Goal: Transaction & Acquisition: Purchase product/service

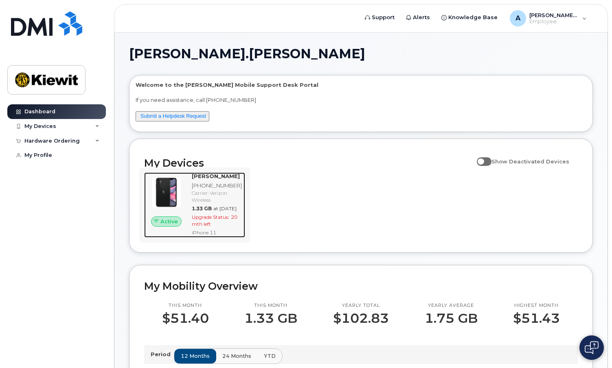
drag, startPoint x: 216, startPoint y: 199, endPoint x: 221, endPoint y: 201, distance: 5.1
click at [216, 199] on div "Carrier: Verizon Wireless" at bounding box center [217, 196] width 50 height 14
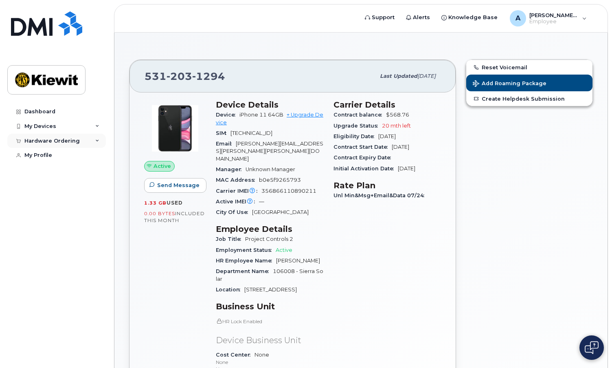
click at [94, 138] on div "Hardware Ordering" at bounding box center [56, 141] width 99 height 15
click at [46, 139] on div "Hardware Ordering" at bounding box center [51, 141] width 55 height 7
click at [96, 139] on icon at bounding box center [97, 141] width 4 height 4
click at [303, 113] on link "+ Upgrade Device" at bounding box center [269, 118] width 107 height 13
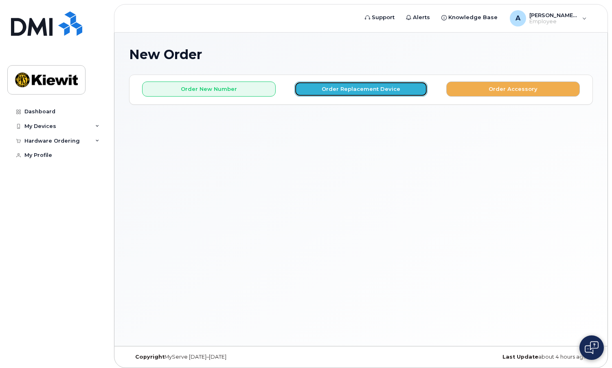
click at [351, 87] on button "Order Replacement Device" at bounding box center [361, 88] width 134 height 15
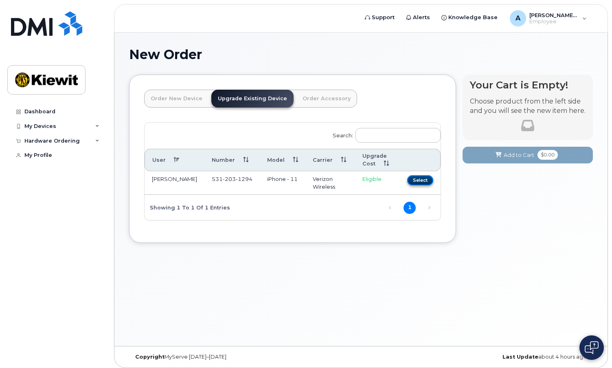
click at [421, 178] on button "Select" at bounding box center [420, 180] width 26 height 10
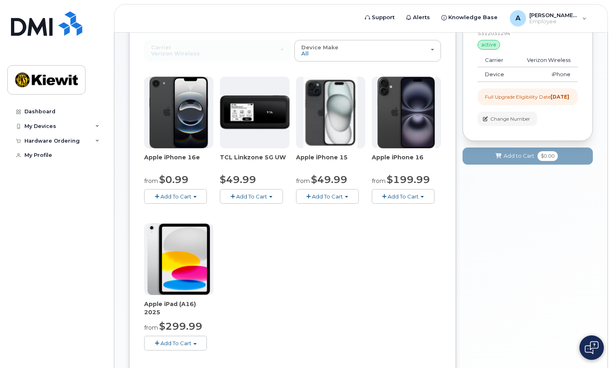
scroll to position [50, 0]
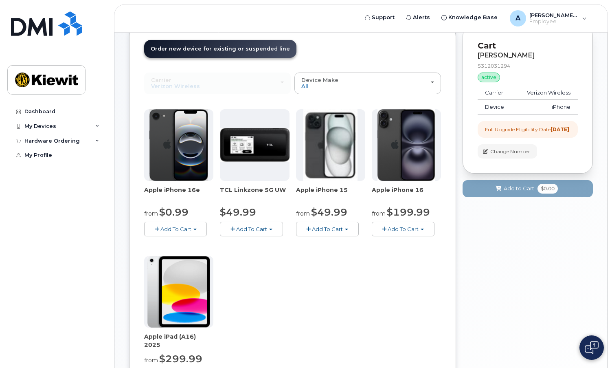
click at [326, 149] on img at bounding box center [330, 145] width 54 height 72
click at [320, 228] on span "Add To Cart" at bounding box center [327, 229] width 31 height 7
click at [371, 244] on link "$49.99 - 2 Year Upgrade (128GB)" at bounding box center [351, 244] width 106 height 10
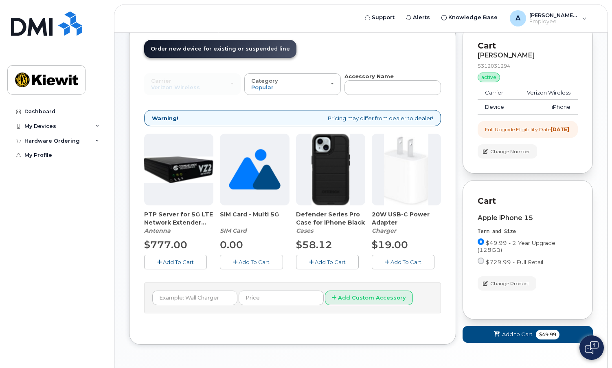
click at [323, 260] on span "Add To Cart" at bounding box center [330, 261] width 31 height 7
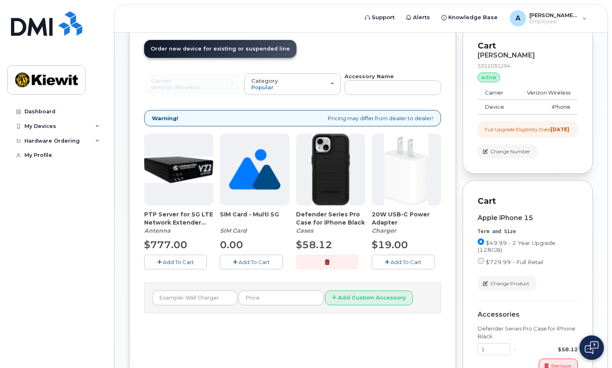
click at [407, 263] on span "Add To Cart" at bounding box center [405, 261] width 31 height 7
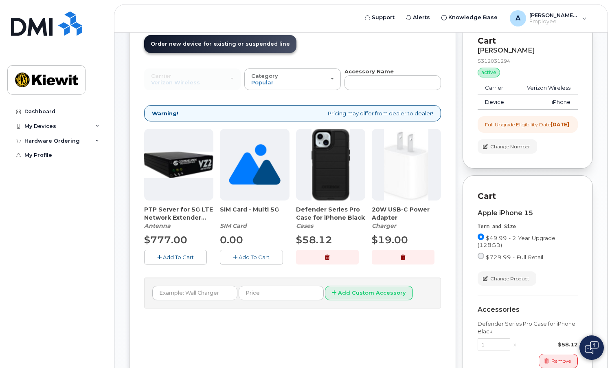
scroll to position [204, 0]
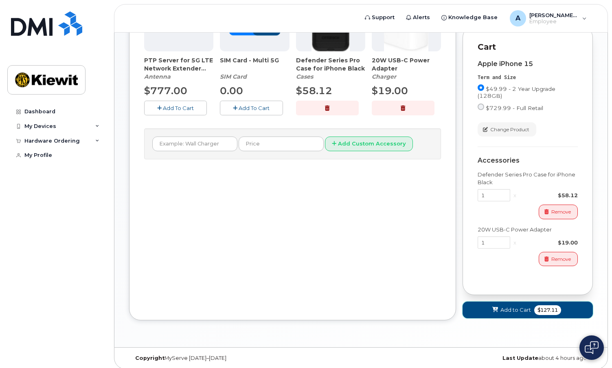
click at [541, 315] on span "$127.11" at bounding box center [547, 310] width 27 height 10
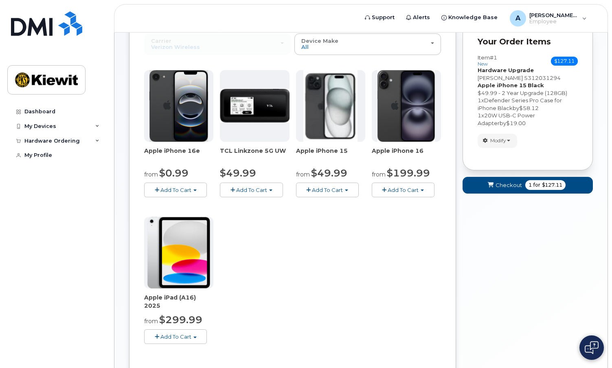
scroll to position [9, 0]
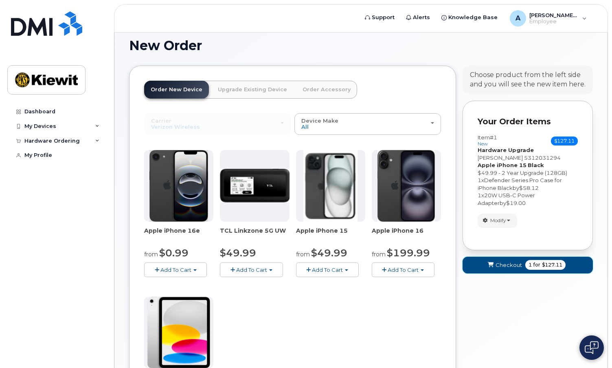
click at [510, 262] on span "Checkout" at bounding box center [508, 265] width 26 height 8
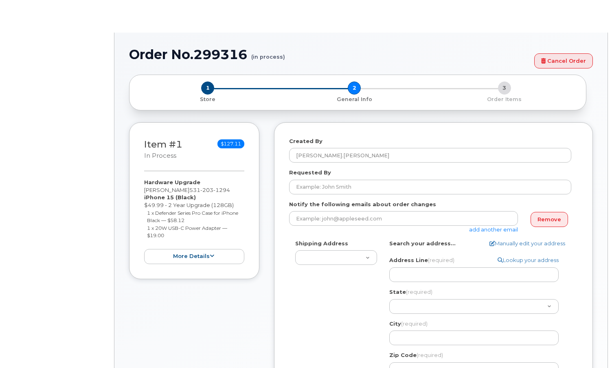
select select
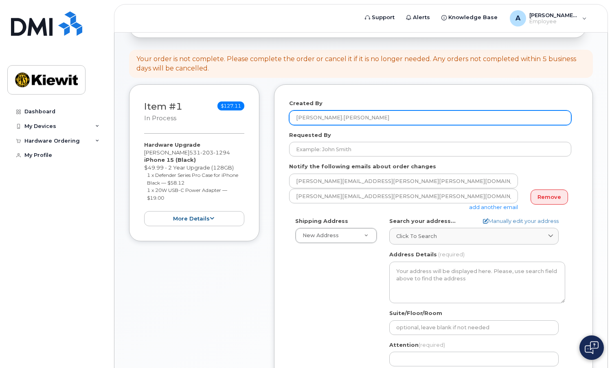
scroll to position [122, 0]
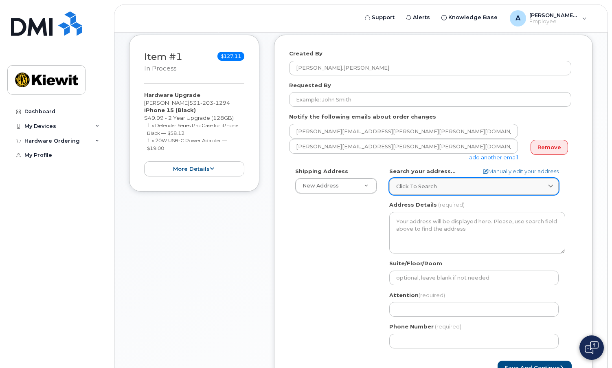
click at [552, 184] on icon at bounding box center [550, 186] width 5 height 5
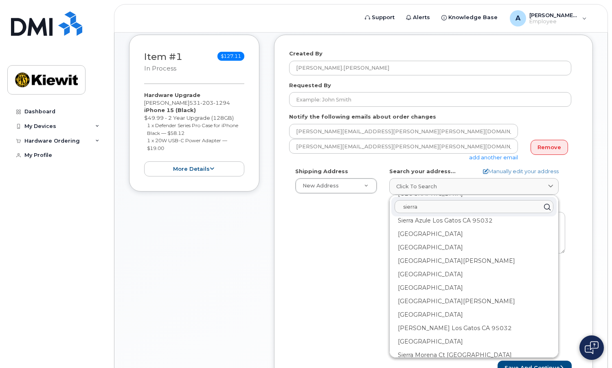
scroll to position [366, 0]
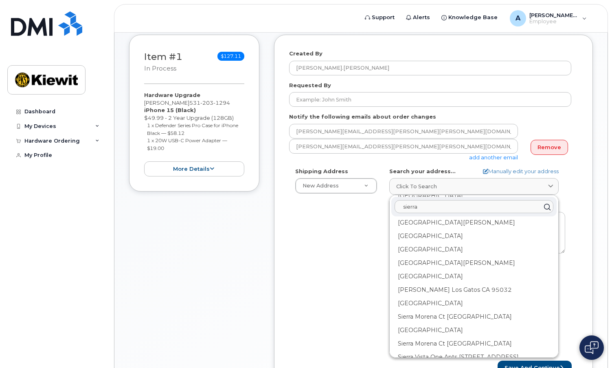
type input "sierra"
click at [313, 234] on div "Shipping Address New Address New Address AB Search your address... Manually edi…" at bounding box center [430, 260] width 282 height 187
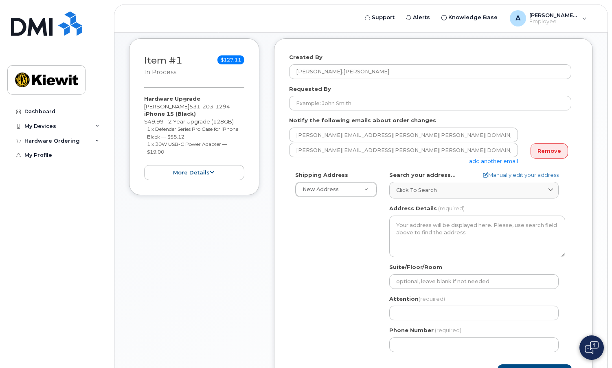
scroll to position [122, 0]
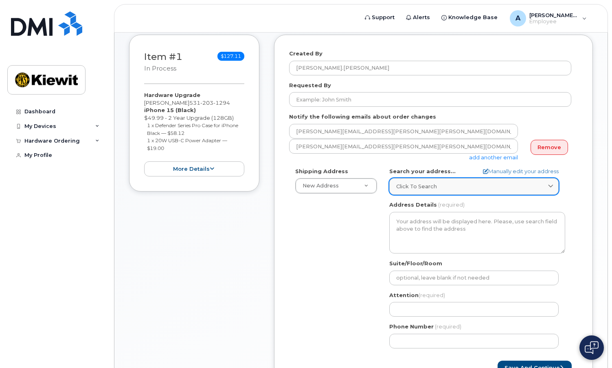
click at [551, 184] on icon at bounding box center [550, 186] width 5 height 5
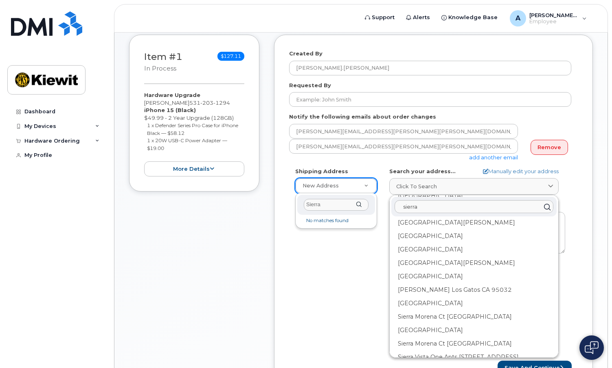
type input "Sierra"
click at [360, 203] on div "Sierra" at bounding box center [336, 205] width 78 height 20
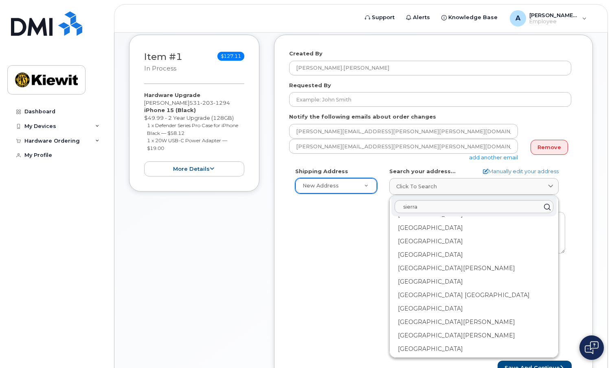
scroll to position [940, 0]
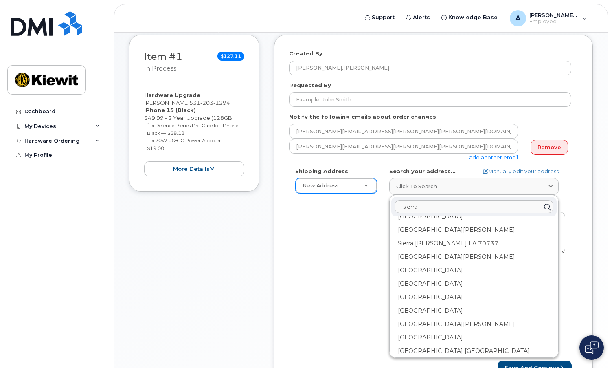
drag, startPoint x: 437, startPoint y: 207, endPoint x: 386, endPoint y: 204, distance: 50.6
click at [386, 204] on div "AB Search your address... Manually edit your address Click to search sierra Sie…" at bounding box center [477, 260] width 188 height 187
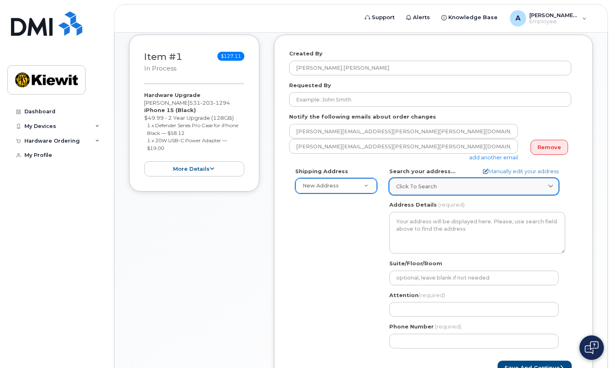
click at [446, 188] on div "Click to search" at bounding box center [473, 186] width 155 height 8
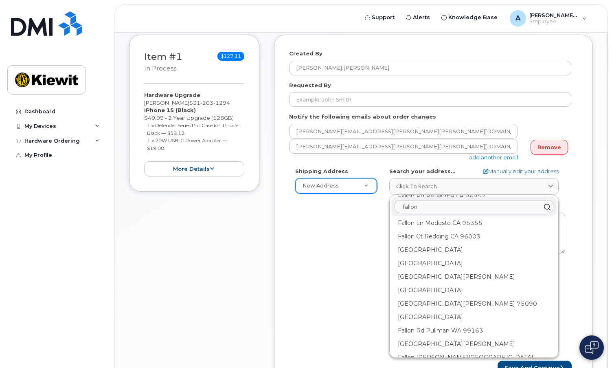
scroll to position [1217, 0]
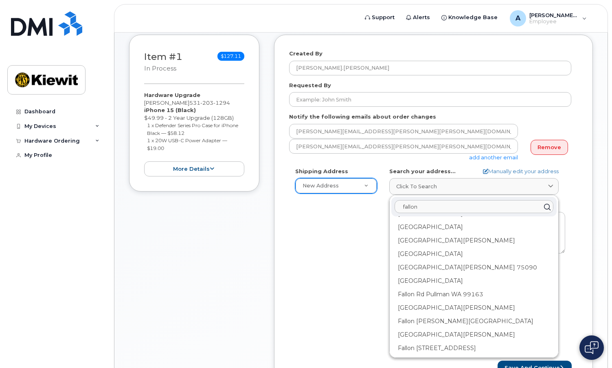
drag, startPoint x: 438, startPoint y: 204, endPoint x: 387, endPoint y: 206, distance: 51.3
click at [387, 206] on div "AB Search your address... Manually edit your address Click to search fallon Fal…" at bounding box center [477, 260] width 188 height 187
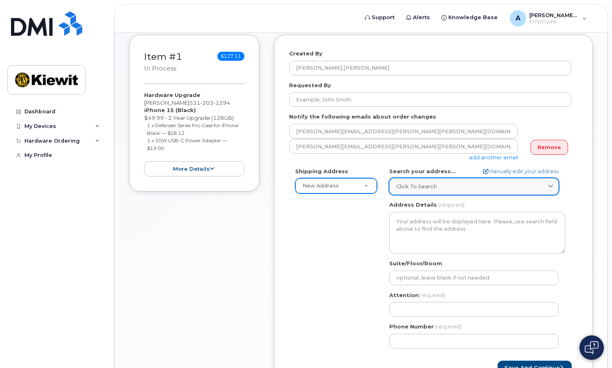
click at [457, 184] on div "Click to search" at bounding box center [473, 186] width 155 height 8
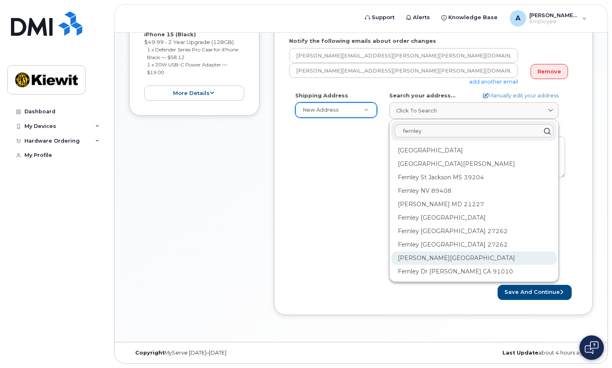
scroll to position [0, 0]
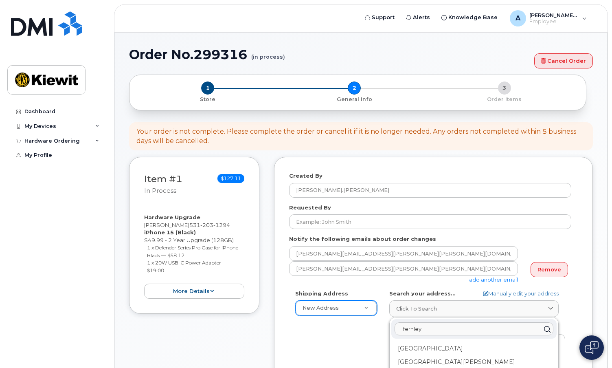
type input "fernley"
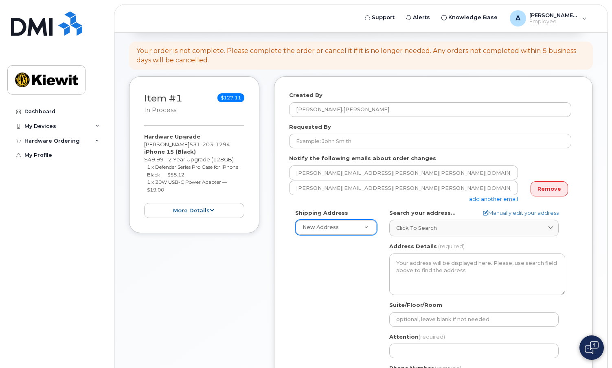
scroll to position [81, 0]
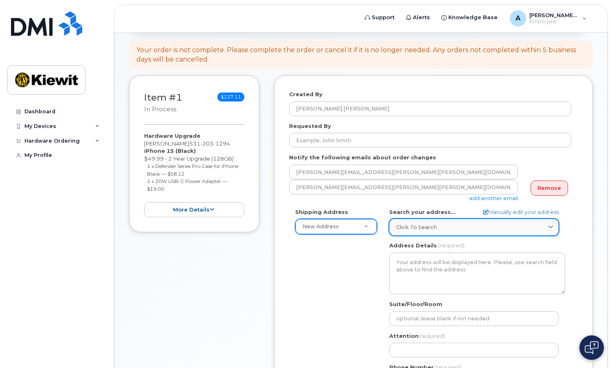
click at [550, 226] on icon at bounding box center [550, 226] width 5 height 5
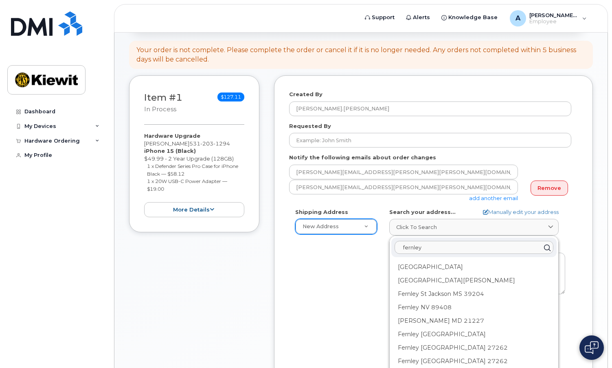
drag, startPoint x: 447, startPoint y: 249, endPoint x: 393, endPoint y: 247, distance: 53.8
click at [393, 247] on div "fernley" at bounding box center [473, 247] width 165 height 20
click at [402, 249] on input "text" at bounding box center [473, 247] width 159 height 13
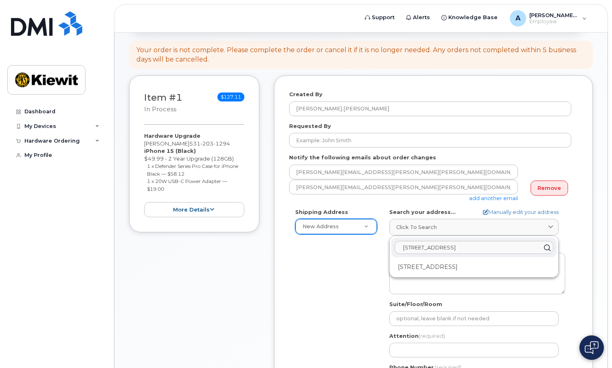
drag, startPoint x: 424, startPoint y: 247, endPoint x: 485, endPoint y: 248, distance: 61.5
click at [485, 248] on input "3285 us Highway 50A" at bounding box center [473, 247] width 159 height 13
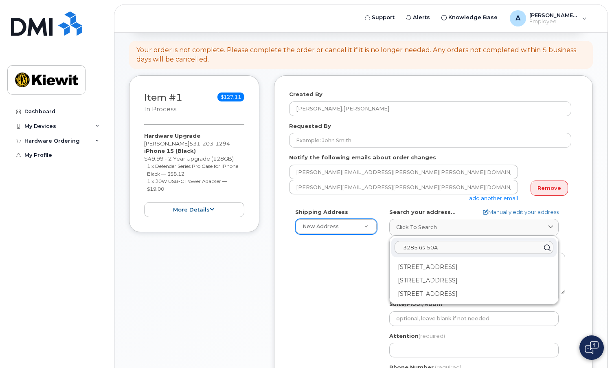
drag, startPoint x: 420, startPoint y: 248, endPoint x: 460, endPoint y: 250, distance: 39.6
click at [460, 250] on input "3285 us-50A" at bounding box center [473, 247] width 159 height 13
type input "3285 US-50"
click at [542, 212] on link "Manually edit your address" at bounding box center [521, 212] width 76 height 8
select select
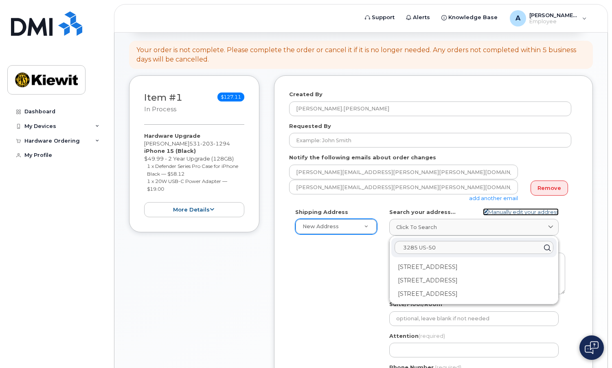
select select
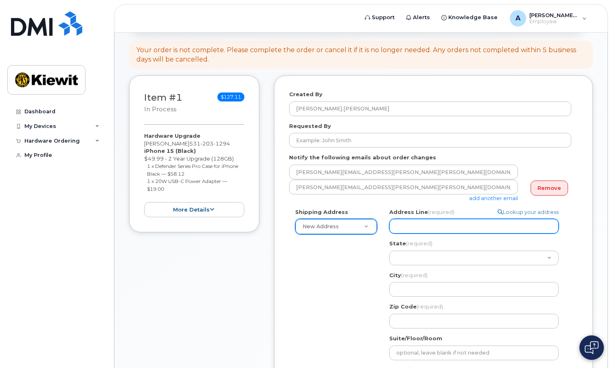
click at [416, 227] on input "Address Line (required)" at bounding box center [473, 226] width 169 height 15
select select
type input "3"
select select
type input "32"
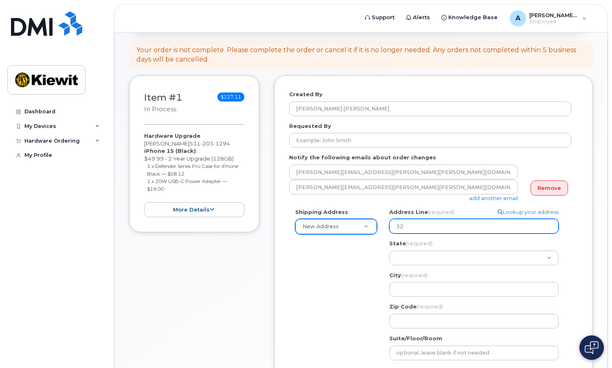
select select
type input "328"
select select
type input "3285"
select select
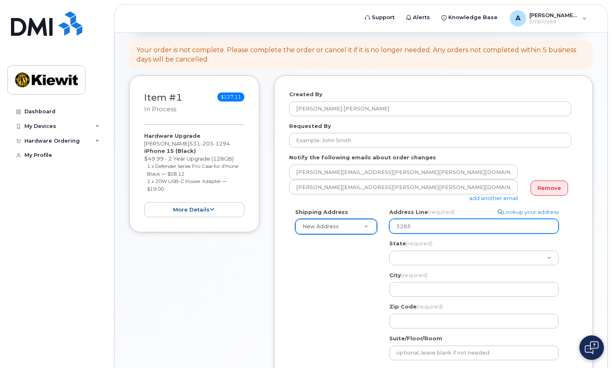
type input "3285 U"
select select
type input "3285 UG"
select select
type input "3285 UG-"
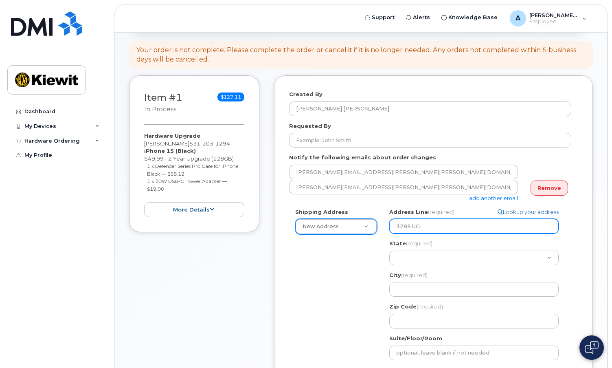
select select
type input "3285 UG-5"
select select
type input "3285 UG-50"
select select
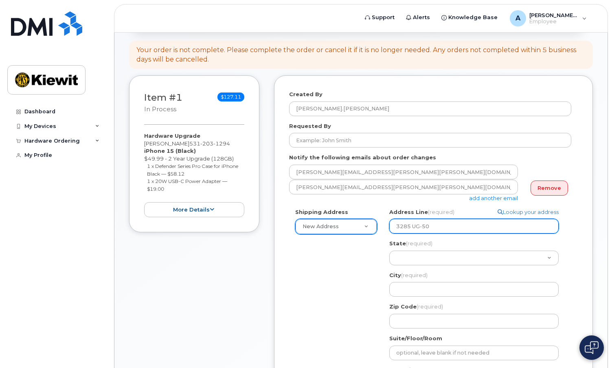
type input "3285 UG-50 A"
select select
type input "3285 UG-50 AL"
select select
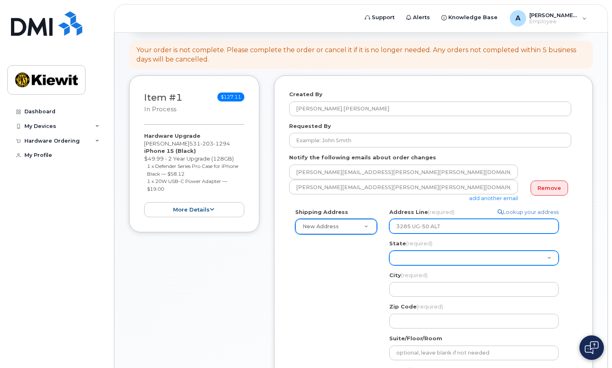
type input "3285 UG-50 ALT"
click at [417, 259] on select "Alabama Alaska American Samoa Arizona Arkansas California Colorado Connecticut …" at bounding box center [473, 257] width 169 height 15
select select "NV"
click at [389, 250] on select "Alabama Alaska American Samoa Arizona Arkansas California Colorado Connecticut …" at bounding box center [473, 257] width 169 height 15
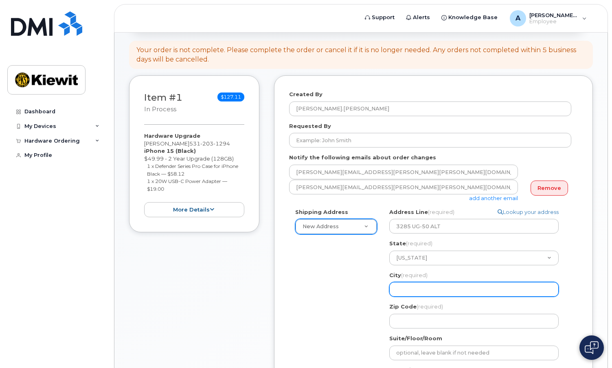
click at [414, 287] on input "City (required)" at bounding box center [473, 289] width 169 height 15
select select
type input "F"
select select
type input "Fe"
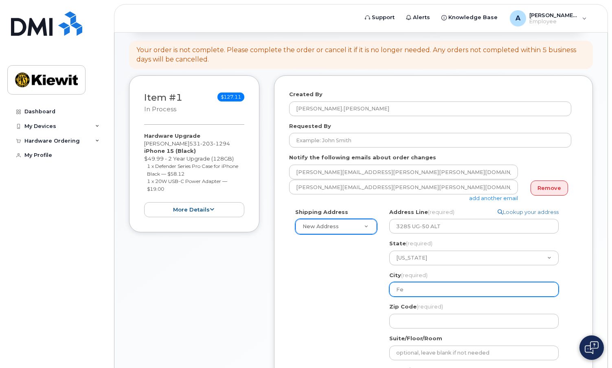
select select
type input "Fer"
select select
type input "Fern"
select select
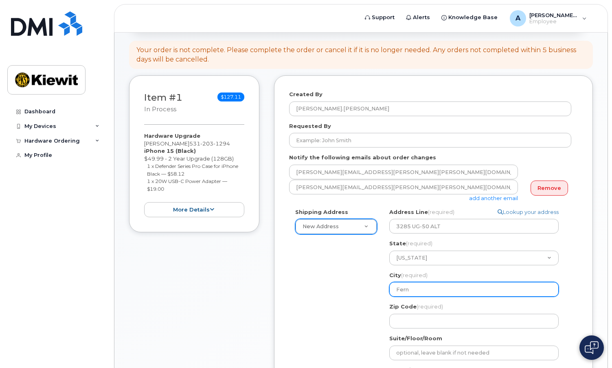
type input "Fernl"
select select
type input "Fernle"
select select
type input "Fernley"
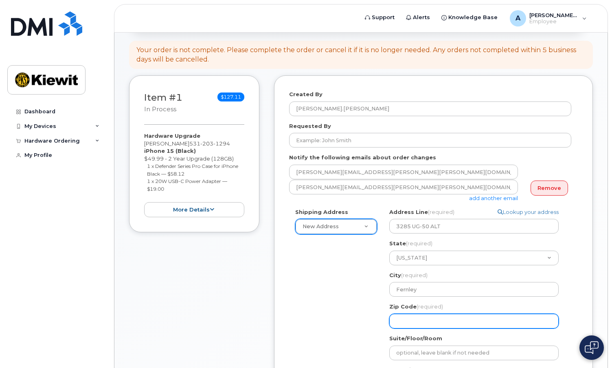
click at [408, 323] on input "Zip Code (required)" at bounding box center [473, 320] width 169 height 15
select select
type input "8"
select select
type input "89"
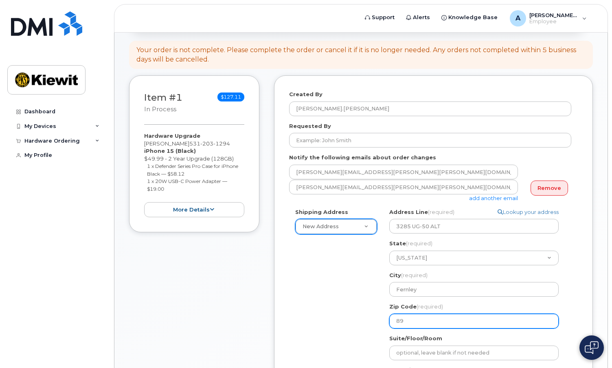
select select
type input "894"
select select
type input "8940"
select select
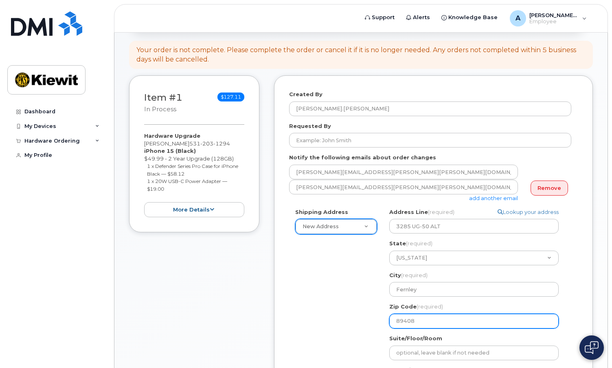
type input "89408"
click at [353, 334] on div "Shipping Address New Address New Address NV Fernley Search your address... Manu…" at bounding box center [430, 318] width 282 height 221
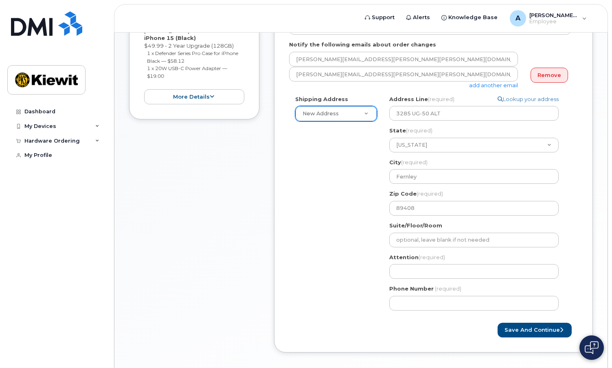
scroll to position [204, 0]
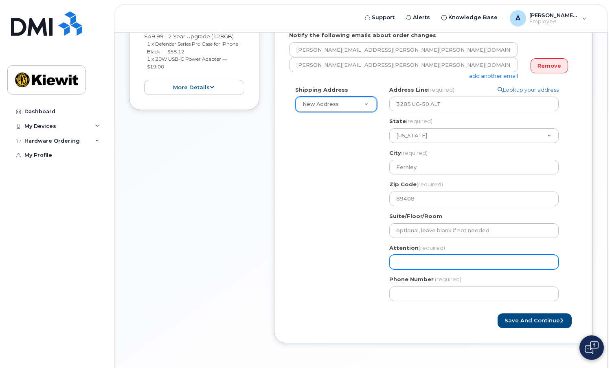
click at [428, 260] on input "Attention (required)" at bounding box center [473, 261] width 169 height 15
select select
type input "A"
select select
type input "Al"
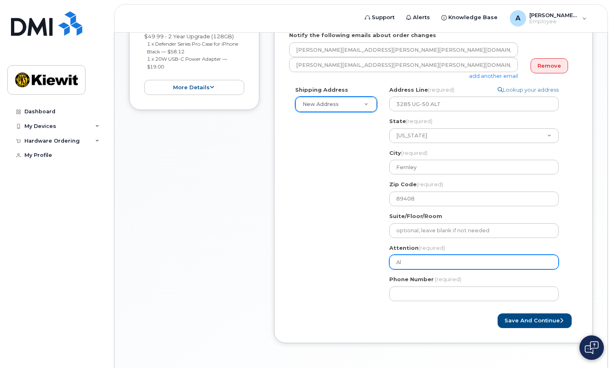
select select
type input "All"
select select
type input "Alli"
select select
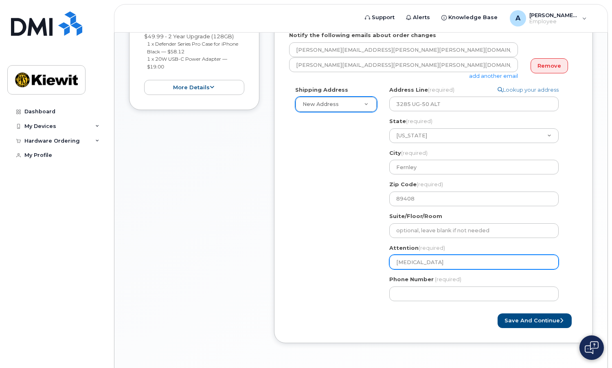
type input "Allis"
select select
type input "Alliso"
select select
type input "Allison"
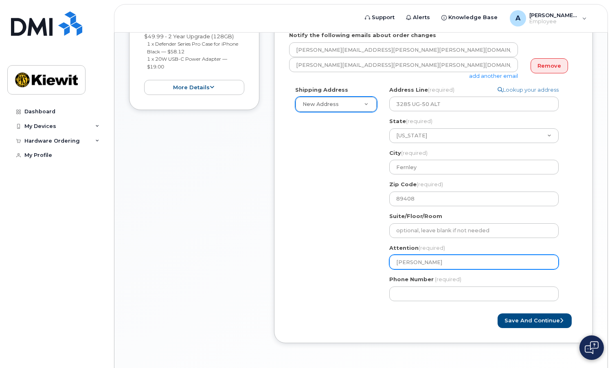
select select
type input "Allison L"
select select
type input "Allison La"
select select
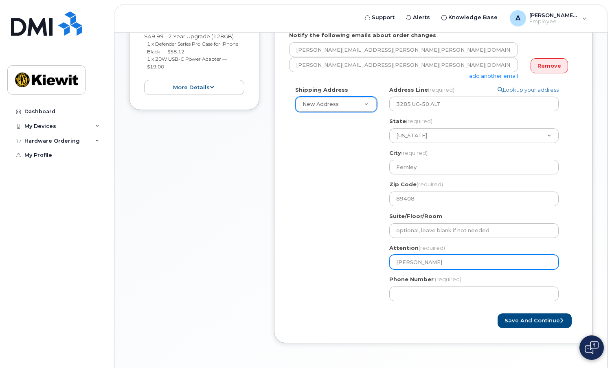
type input "Allison Law"
select select
type input "Allison Laws"
select select
type input "Allison Lawso"
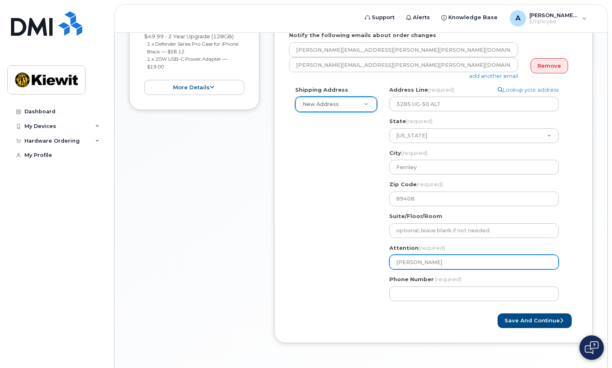
select select
type input "Allison Lawson"
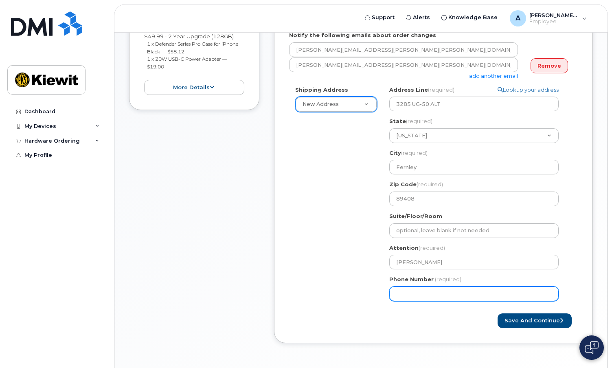
click at [419, 293] on input "Phone Number" at bounding box center [473, 293] width 169 height 15
type input "417"
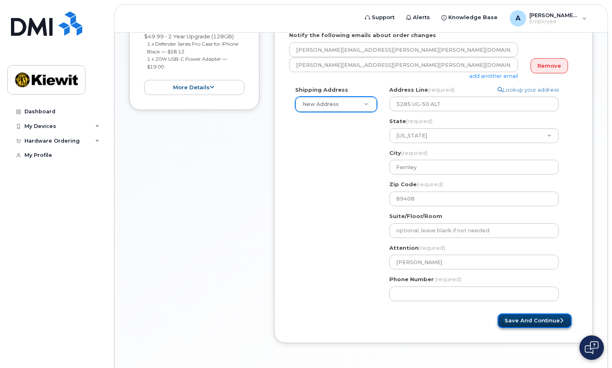
click at [526, 320] on button "Save and Continue" at bounding box center [534, 320] width 74 height 15
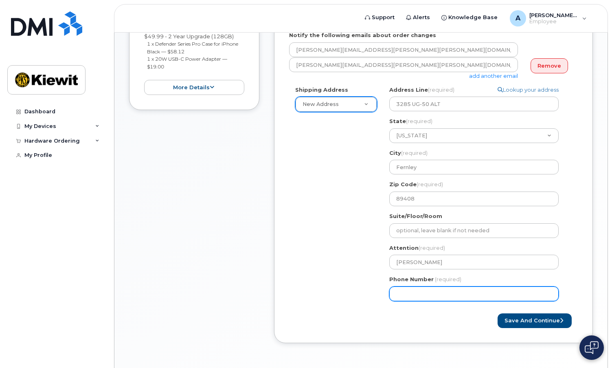
click at [407, 291] on input "Phone Number" at bounding box center [473, 293] width 169 height 15
click at [418, 293] on input "Phone Number" at bounding box center [473, 293] width 169 height 15
select select
type input "4176890605"
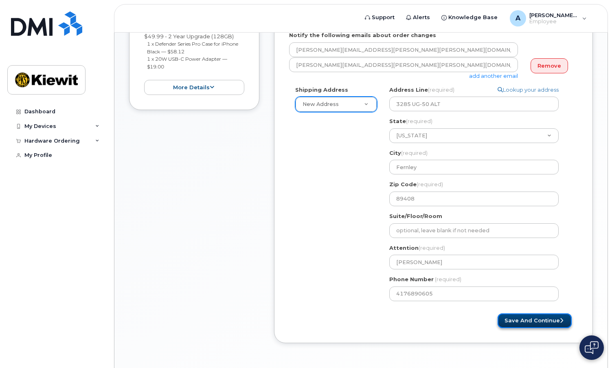
click at [520, 317] on button "Save and Continue" at bounding box center [534, 320] width 74 height 15
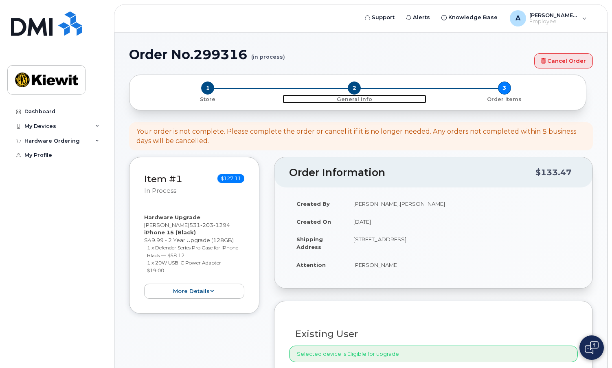
drag, startPoint x: 353, startPoint y: 88, endPoint x: 365, endPoint y: 99, distance: 16.7
click at [353, 88] on span "2" at bounding box center [354, 87] width 13 height 13
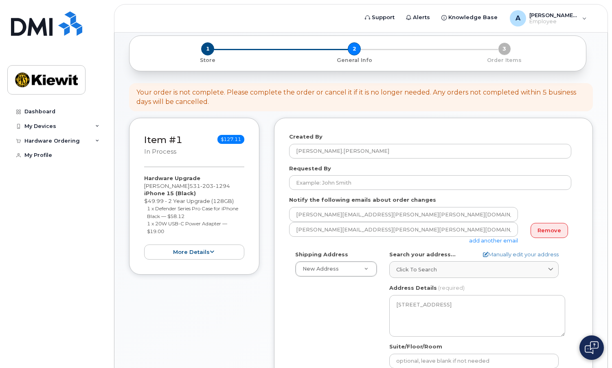
scroll to position [163, 0]
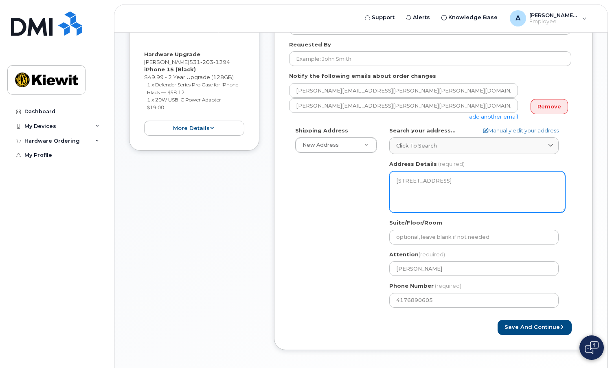
click at [465, 177] on textarea "3285 UG-50 ALT, Fernley, NV, 89408, USA" at bounding box center [477, 192] width 176 height 42
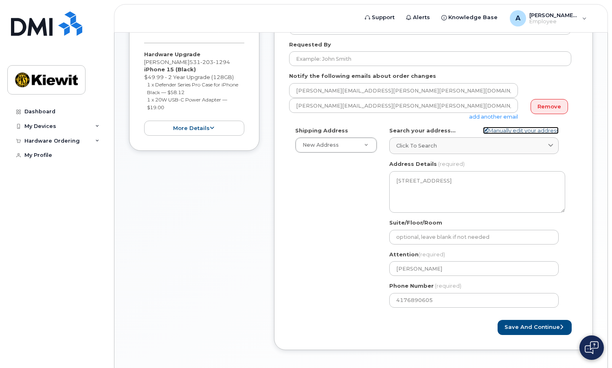
click at [541, 127] on link "Manually edit your address" at bounding box center [521, 131] width 76 height 8
select select
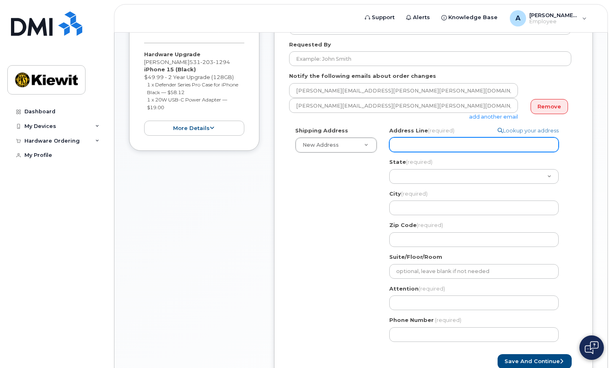
click at [428, 141] on input "Address Line (required)" at bounding box center [473, 144] width 169 height 15
select select
type input "3"
select select
type input "32"
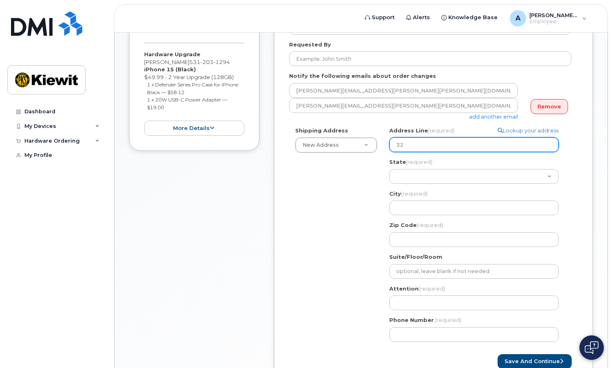
select select
type input "328"
select select
type input "3285"
select select
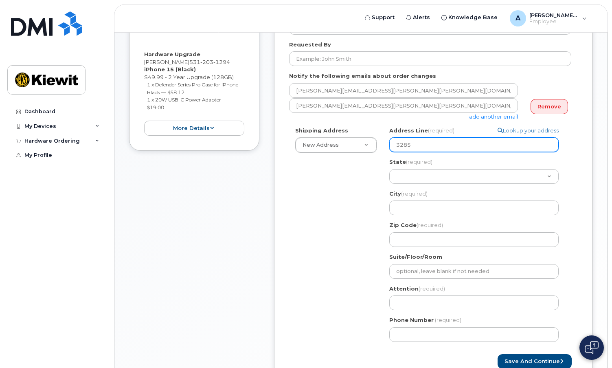
type input "3285 U"
select select
type input "3285 US"
select select
type input "3285 US-"
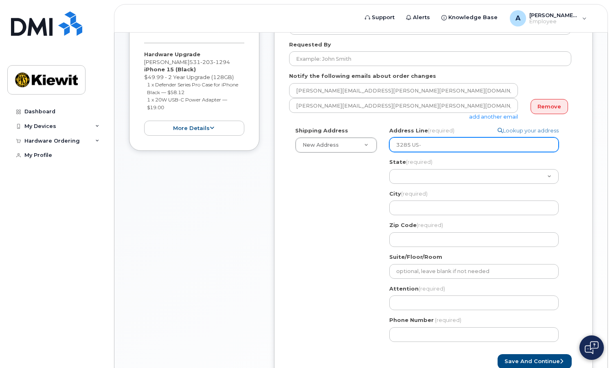
select select
type input "3285 US-5"
select select
type input "3285 US-50"
select select
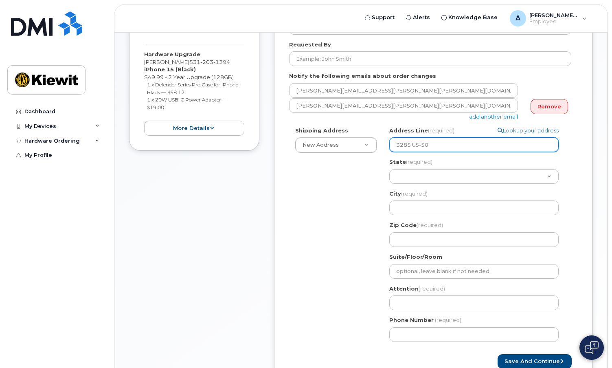
type input "3285 US-50 a"
select select
type input "3285 US-50 al"
select select
type input "3285 US-50 a"
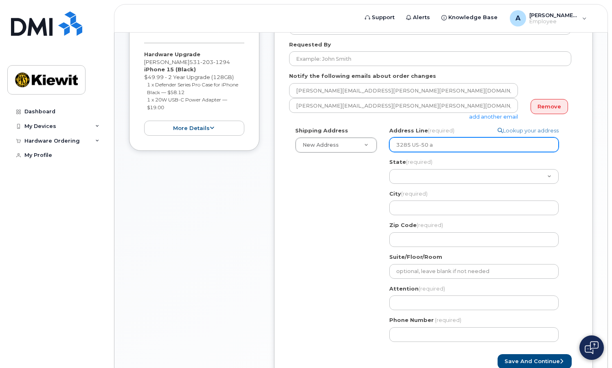
select select
type input "3285 US-50"
select select
type input "3285 US-50 L"
select select
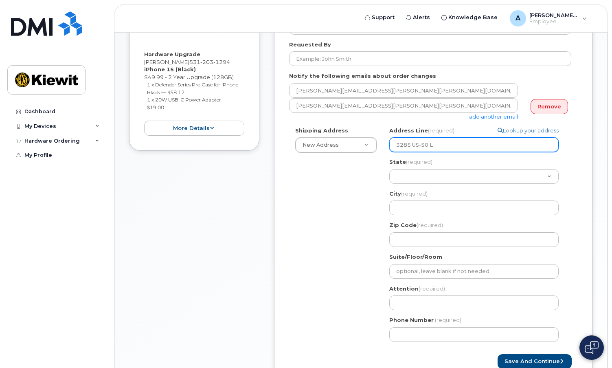
type input "3285 US-50 LA"
select select
type input "3285 US-50 L"
select select
type input "3285 US-50"
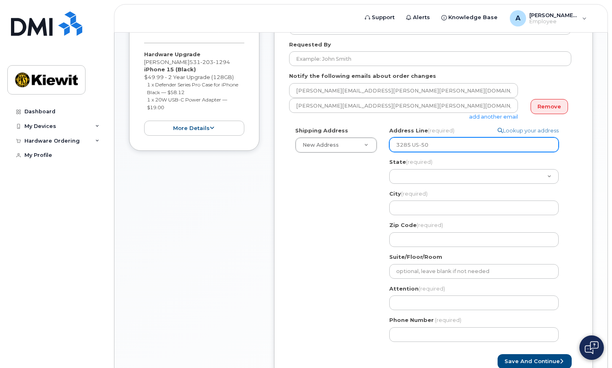
select select
type input "3285 US-50 A"
select select
type input "3285 US-50 AL"
select select
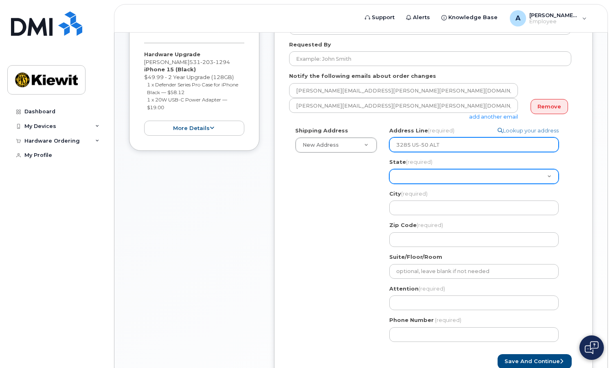
type input "3285 US-50 ALT"
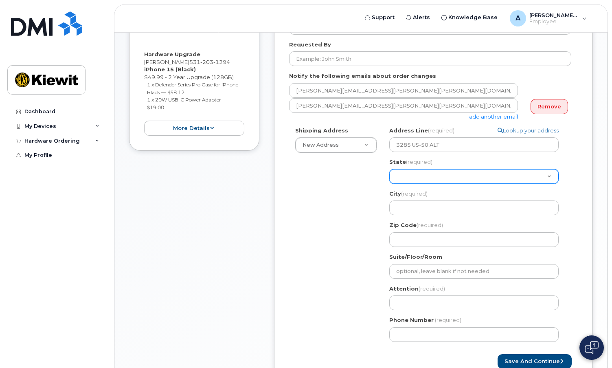
click at [416, 180] on select "Alabama Alaska American Samoa Arizona Arkansas California Colorado Connecticut …" at bounding box center [473, 176] width 169 height 15
select select "NV"
click at [389, 169] on select "Alabama Alaska American Samoa Arizona Arkansas California Colorado Connecticut …" at bounding box center [473, 176] width 169 height 15
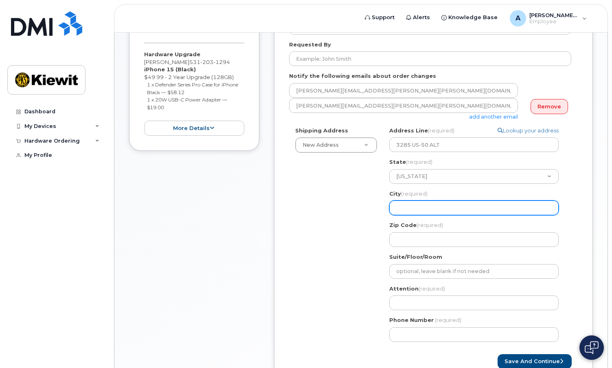
click at [401, 205] on input "City (required)" at bounding box center [473, 207] width 169 height 15
select select
type input "F"
select select
type input "FE"
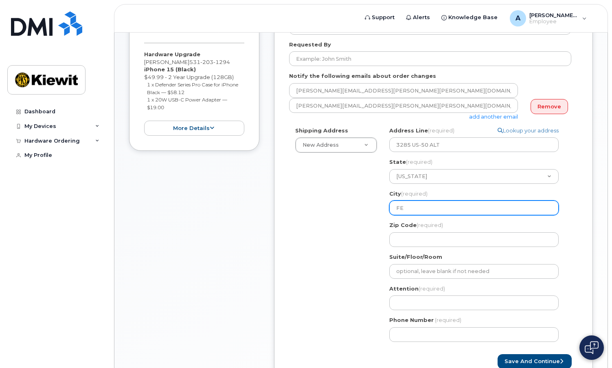
select select
type input "FER"
select select
type input "FERN"
select select
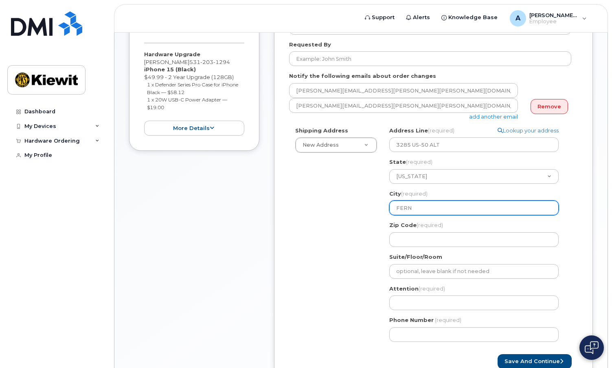
type input "FERNL"
select select
type input "FERNLE"
select select
type input "FERNLEY"
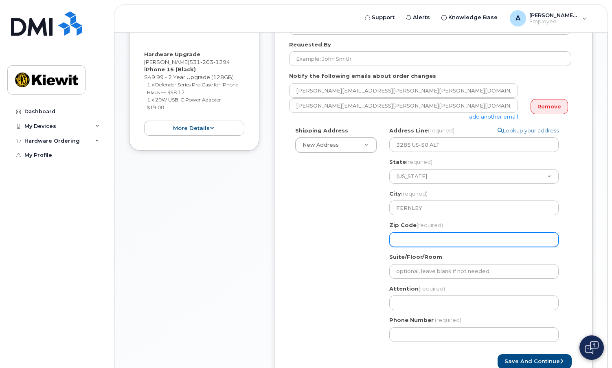
click at [401, 239] on input "Zip Code (required)" at bounding box center [473, 239] width 169 height 15
select select
type input "8"
select select
type input "89"
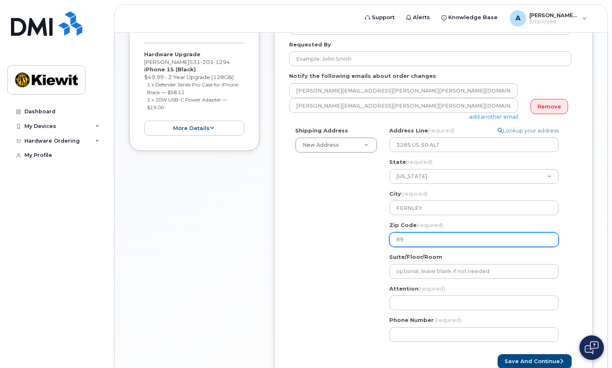
select select
type input "894"
select select
type input "8940"
select select
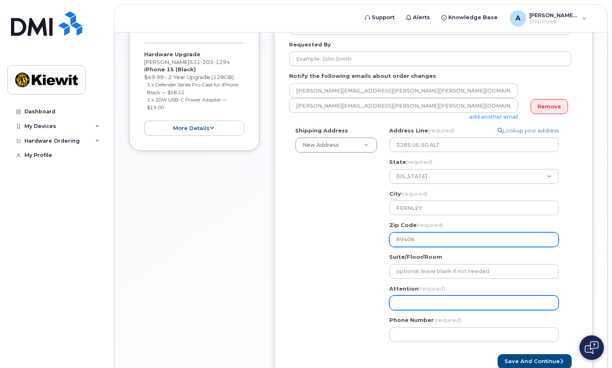
type input "89408"
click at [404, 300] on input "Attention (required)" at bounding box center [473, 302] width 169 height 15
select select
type input "A"
select select
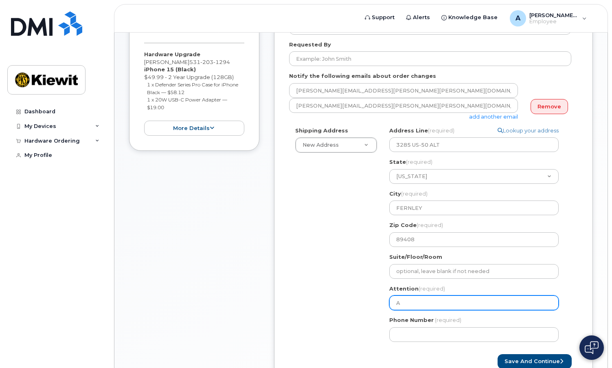
type input "AL"
select select
type input "Allison Lawson"
select select
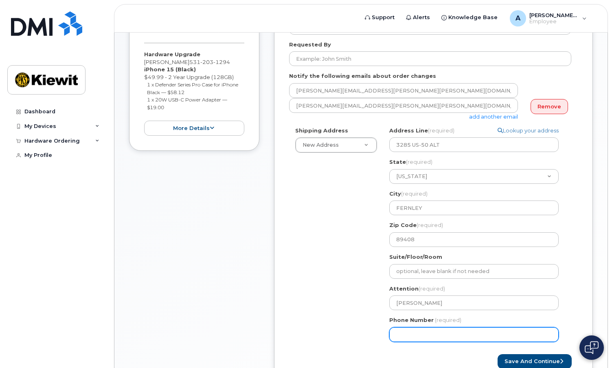
click at [423, 335] on input "Phone Number" at bounding box center [473, 334] width 169 height 15
type input "417689060"
select select
type input "4176890605"
click at [522, 359] on button "Save and Continue" at bounding box center [534, 361] width 74 height 15
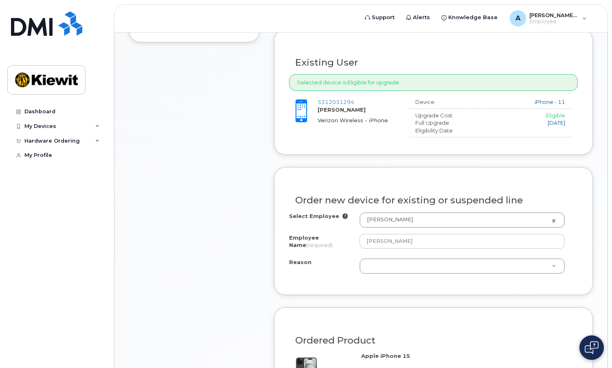
scroll to position [326, 0]
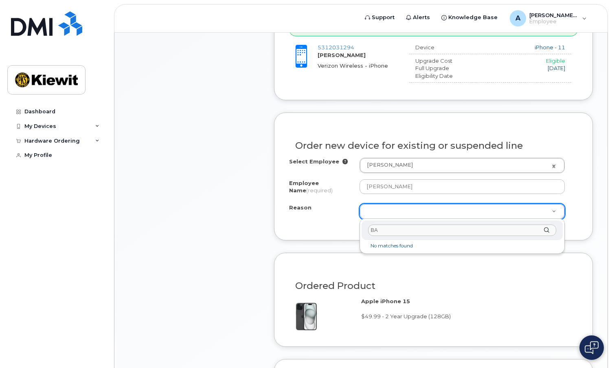
type input "B"
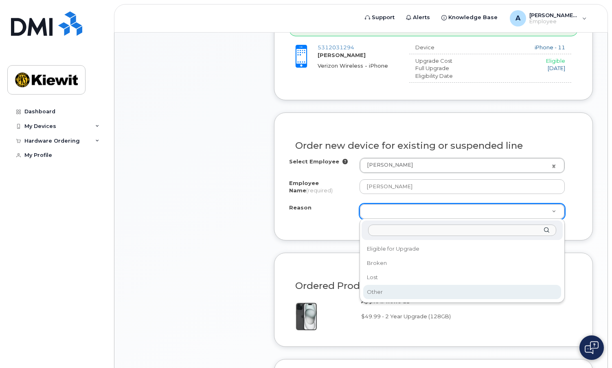
select select "other"
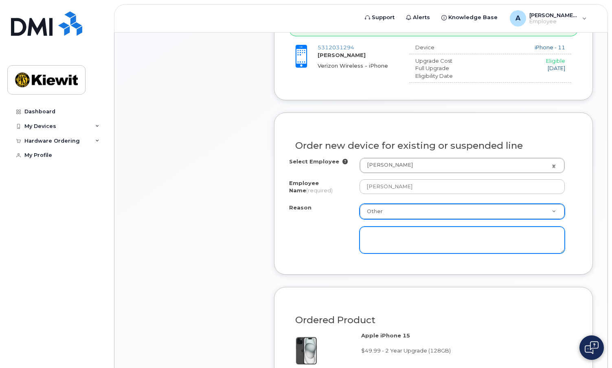
click at [373, 236] on textarea at bounding box center [461, 239] width 205 height 27
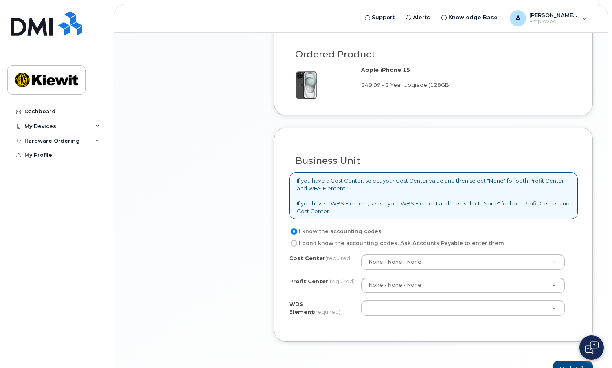
scroll to position [611, 0]
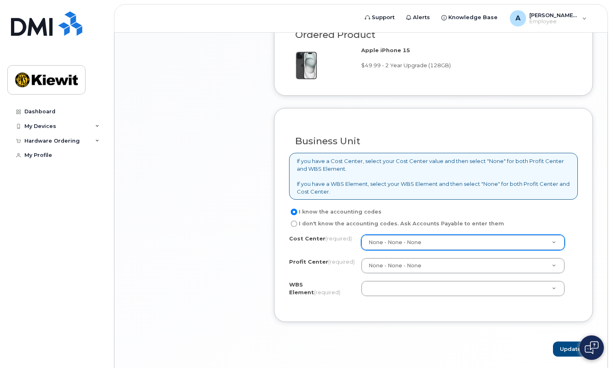
type textarea "BATTERY"
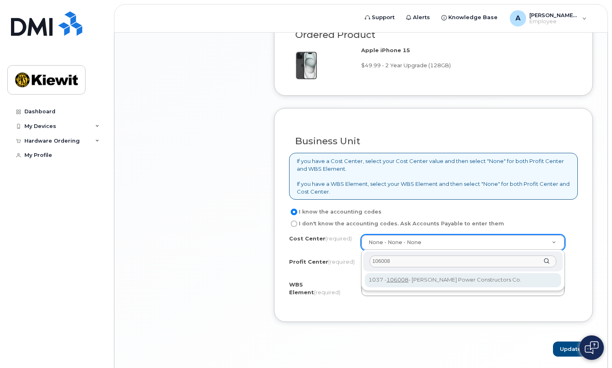
type input "106008"
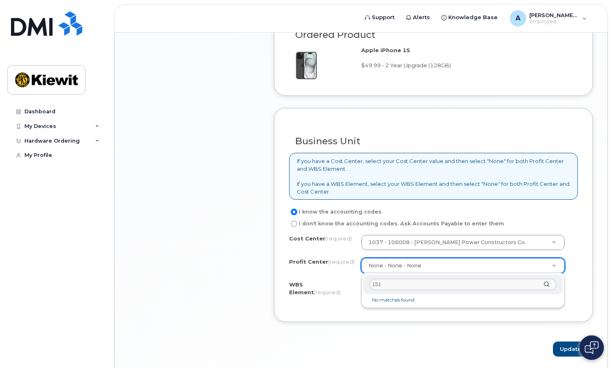
type input "1514"
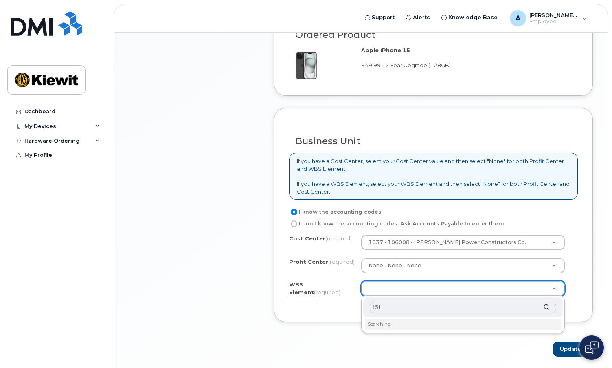
type input "1514"
drag, startPoint x: 552, startPoint y: 286, endPoint x: 525, endPoint y: 287, distance: 26.9
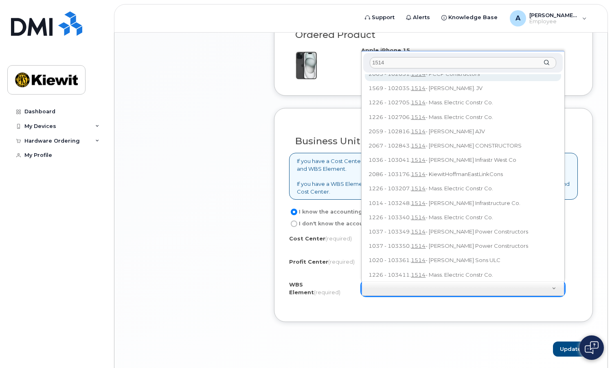
scroll to position [0, 0]
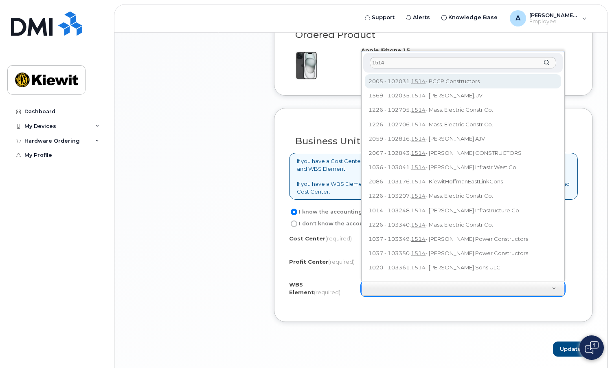
drag, startPoint x: 372, startPoint y: 63, endPoint x: 396, endPoint y: 58, distance: 24.2
click at [396, 58] on input "1514" at bounding box center [463, 63] width 186 height 12
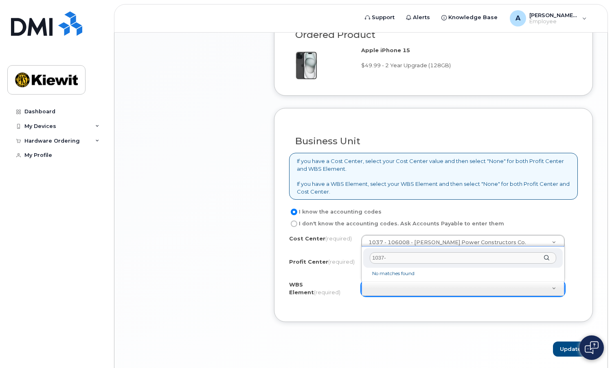
type input "1037"
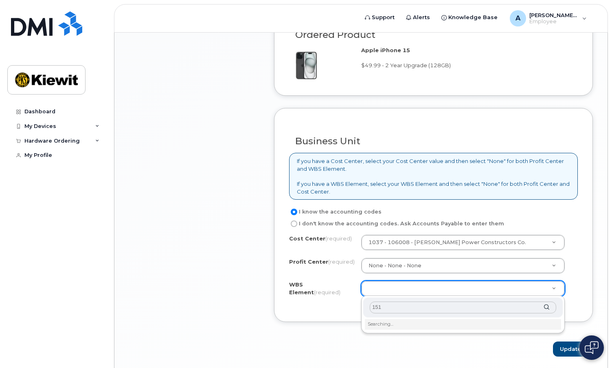
type input "1514"
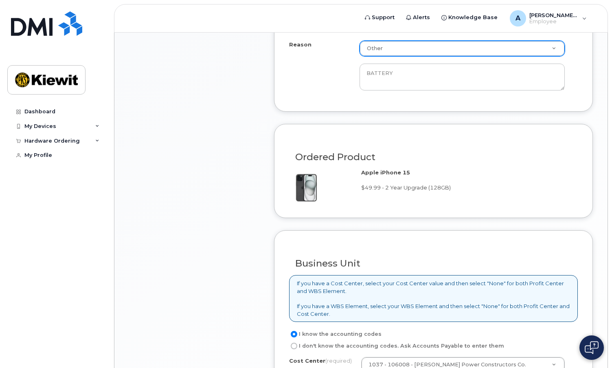
scroll to position [640, 0]
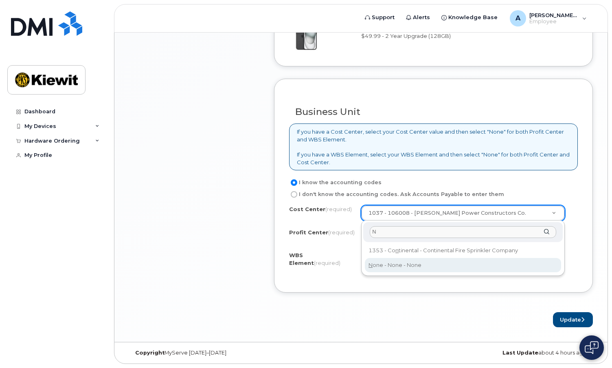
type input "N"
type input "None"
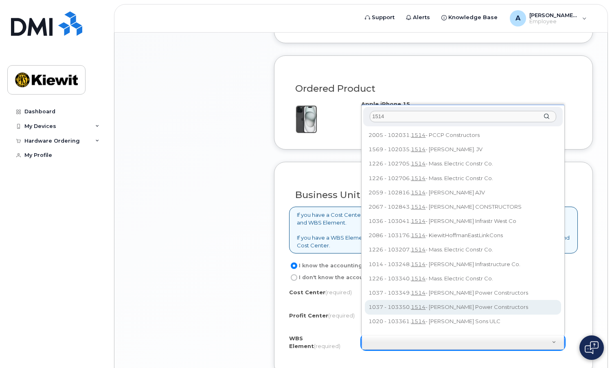
scroll to position [518, 0]
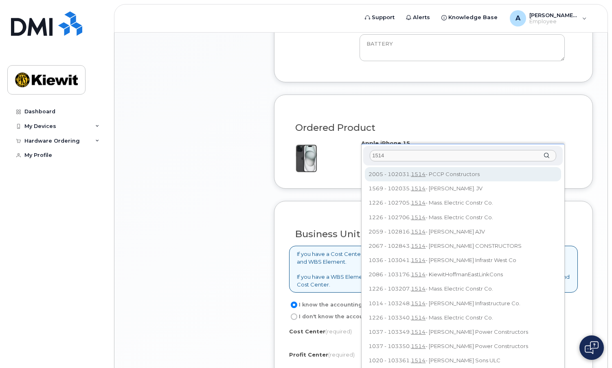
click at [372, 154] on input "1514" at bounding box center [463, 156] width 186 height 12
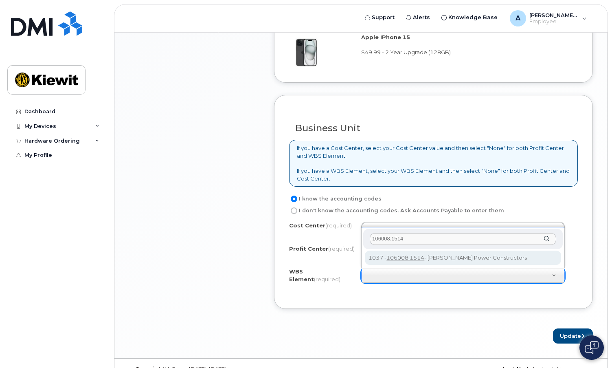
scroll to position [640, 0]
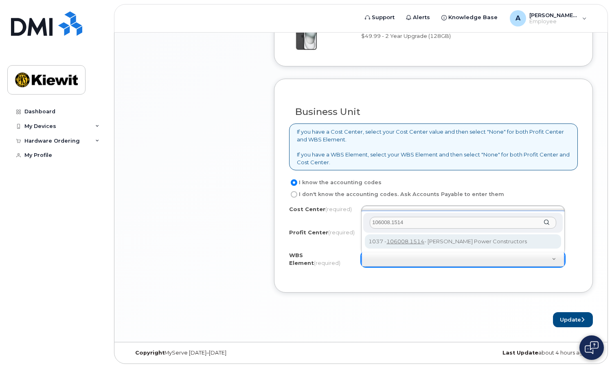
type input "106008.1514"
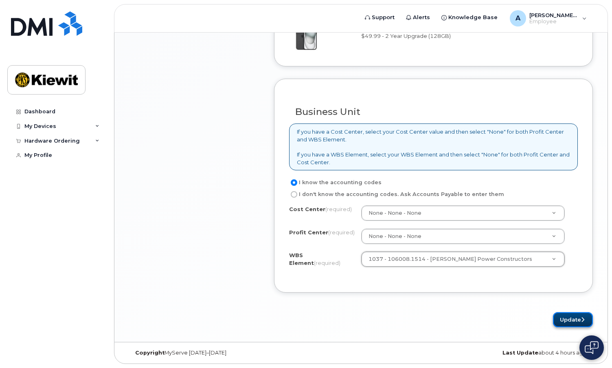
click at [569, 319] on button "Update" at bounding box center [573, 319] width 40 height 15
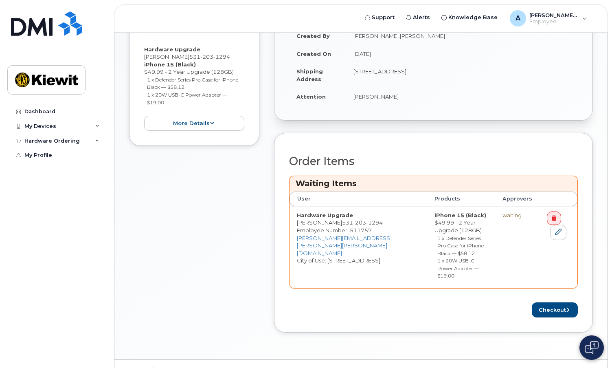
scroll to position [205, 0]
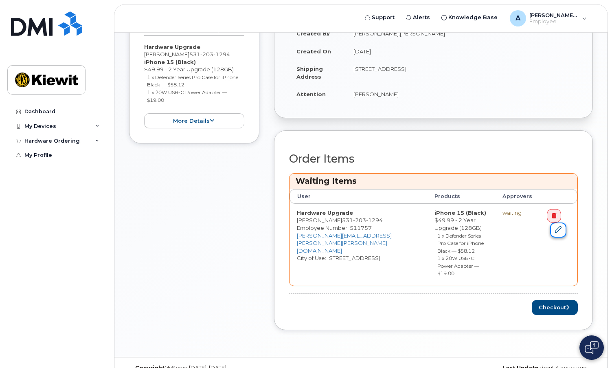
click at [555, 228] on icon at bounding box center [558, 229] width 7 height 7
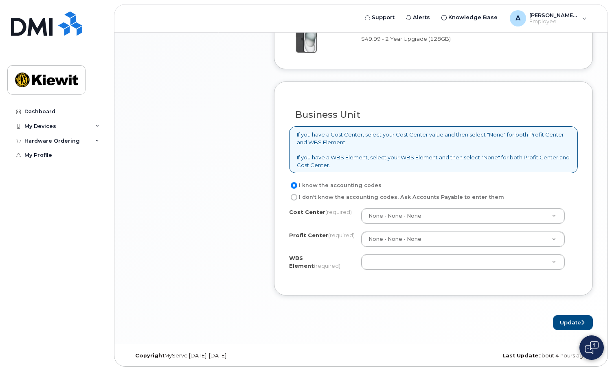
scroll to position [640, 0]
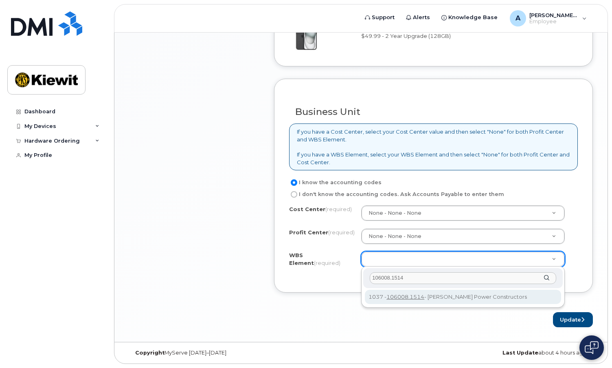
type input "106008.1514"
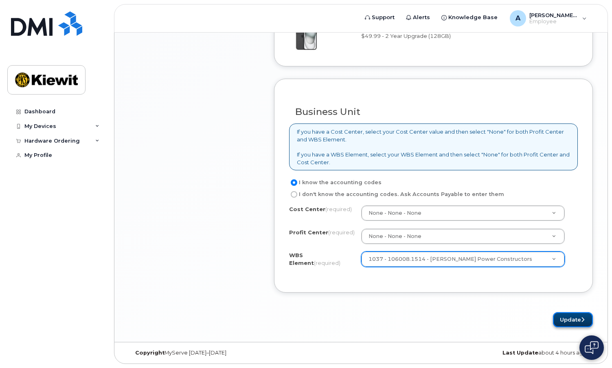
click at [574, 321] on button "Update" at bounding box center [573, 319] width 40 height 15
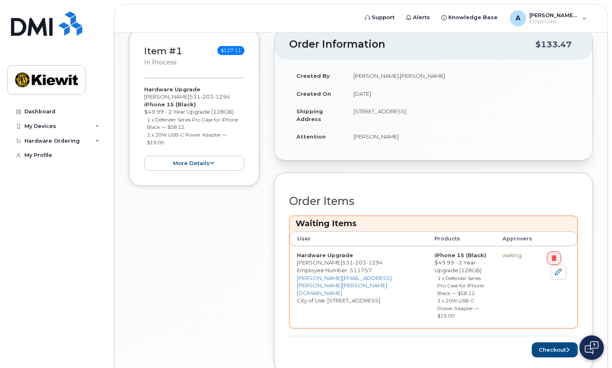
scroll to position [205, 0]
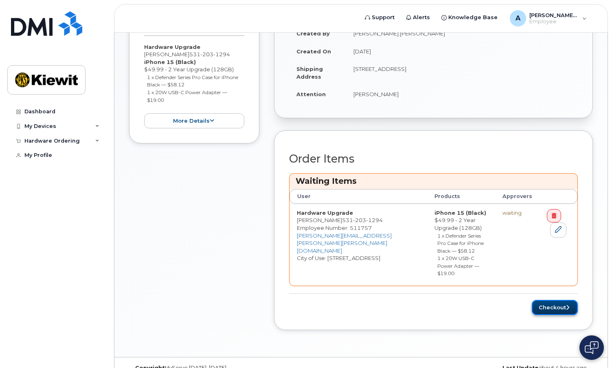
click at [558, 300] on button "Checkout" at bounding box center [555, 307] width 46 height 15
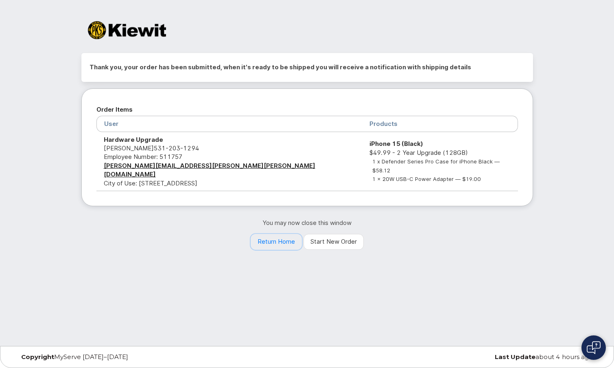
drag, startPoint x: 272, startPoint y: 232, endPoint x: 344, endPoint y: 260, distance: 77.6
click at [272, 234] on link "Return Home" at bounding box center [276, 242] width 51 height 16
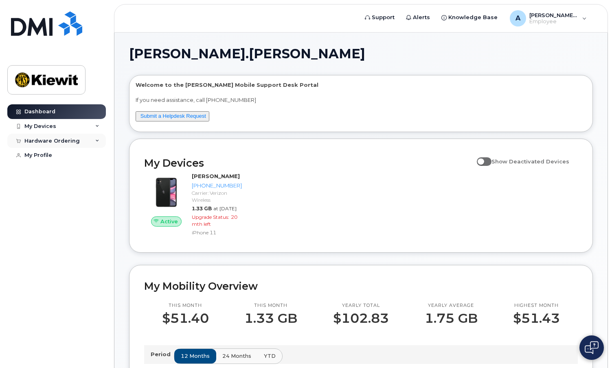
click at [95, 139] on icon at bounding box center [97, 141] width 4 height 4
